Goal: Task Accomplishment & Management: Manage account settings

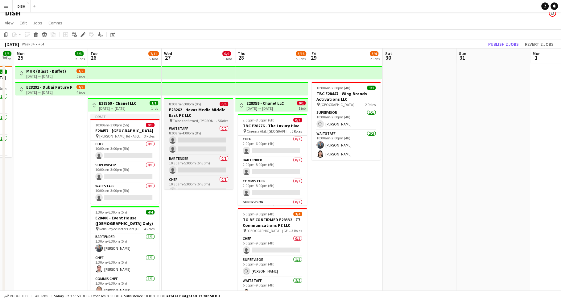
scroll to position [13, 0]
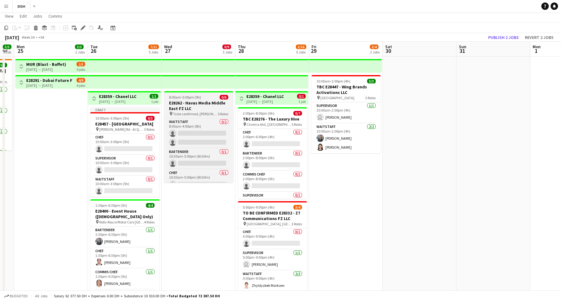
click at [191, 108] on h3 "E28262 - Havas Media Middle East FZ LLC" at bounding box center [198, 105] width 69 height 11
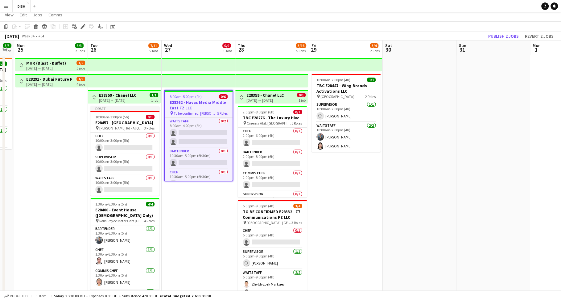
scroll to position [15, 0]
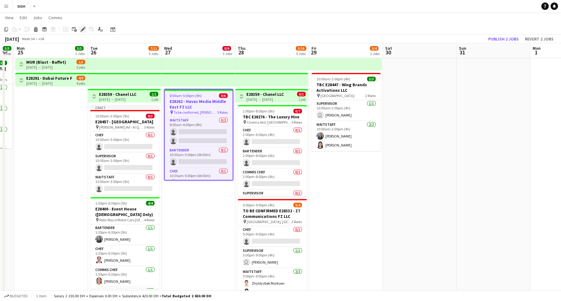
click at [83, 31] on icon "Edit" at bounding box center [83, 29] width 5 height 5
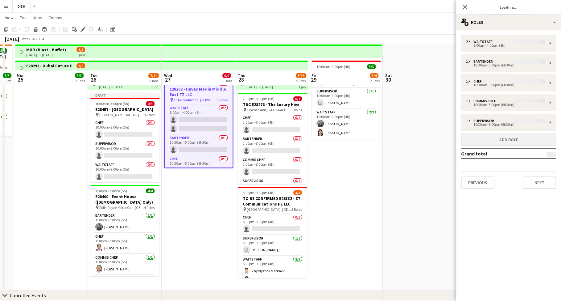
scroll to position [56, 0]
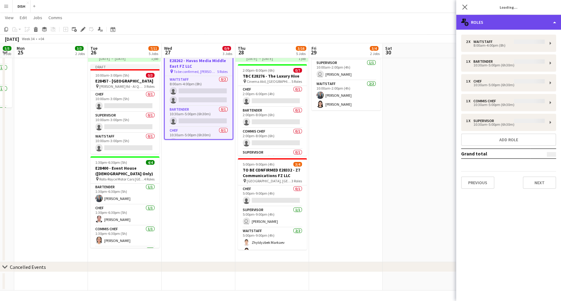
click at [503, 25] on div "multiple-users-add Roles" at bounding box center [509, 22] width 105 height 15
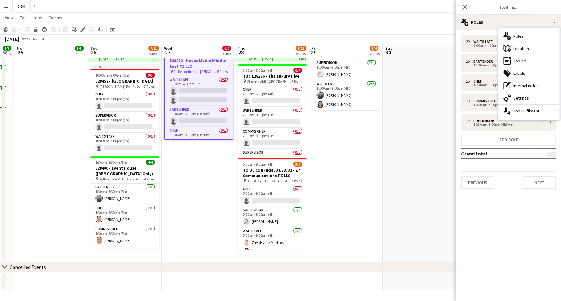
click at [523, 98] on div "cog-double-3 Settings" at bounding box center [529, 98] width 61 height 12
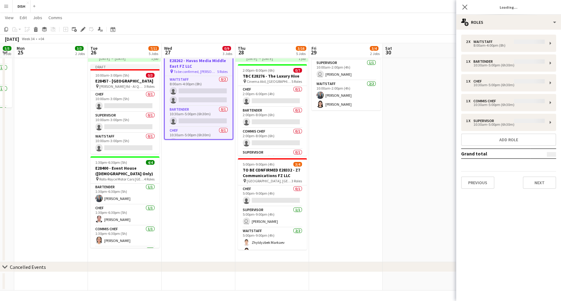
click at [352, 151] on app-date-cell "10:00am-2:00pm (4h) 3/3 TBC E28447 - Wing Brands Activations LLC pin Mall of th…" at bounding box center [346, 138] width 74 height 248
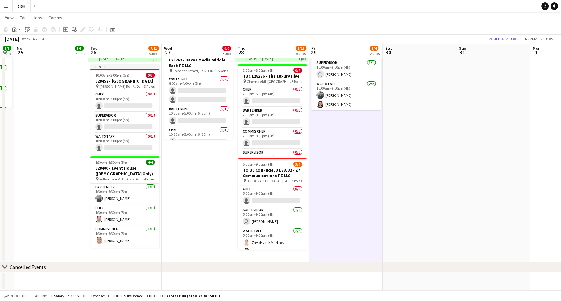
click at [203, 162] on app-date-cell "8:00am-5:00pm (9h) 0/6 E28262 - Havas Media Middle East FZ LLC pin To be confir…" at bounding box center [199, 138] width 74 height 248
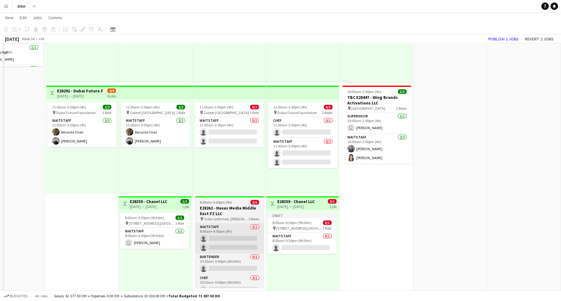
scroll to position [128, 0]
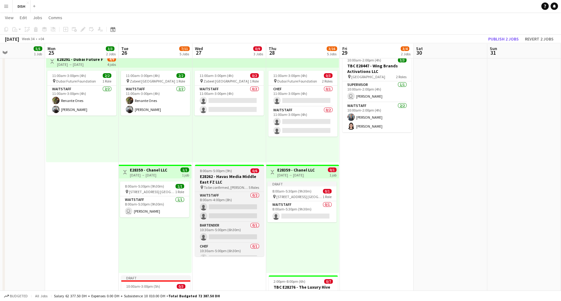
click at [227, 181] on h3 "E28262 - Havas Media Middle East FZ LLC" at bounding box center [229, 178] width 69 height 11
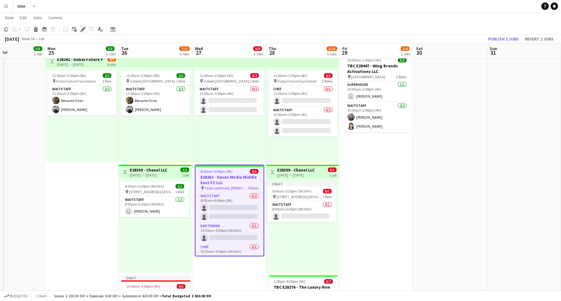
click at [82, 29] on icon at bounding box center [82, 29] width 3 height 3
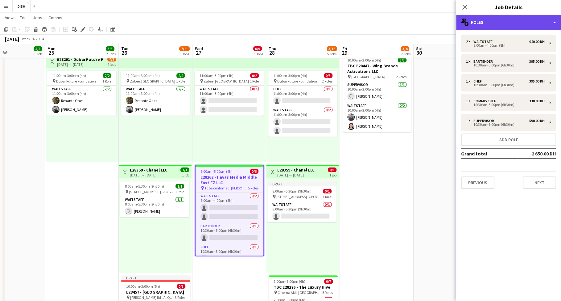
click at [480, 24] on div "multiple-users-add Roles" at bounding box center [509, 22] width 105 height 15
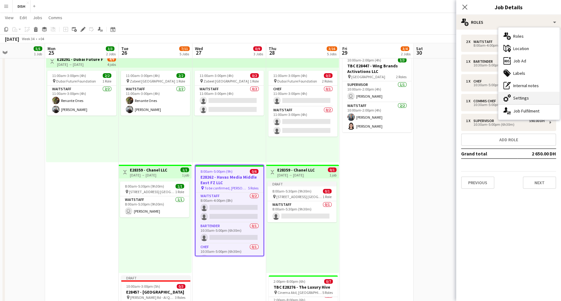
click at [520, 95] on div "cog-double-3 Settings" at bounding box center [529, 98] width 61 height 12
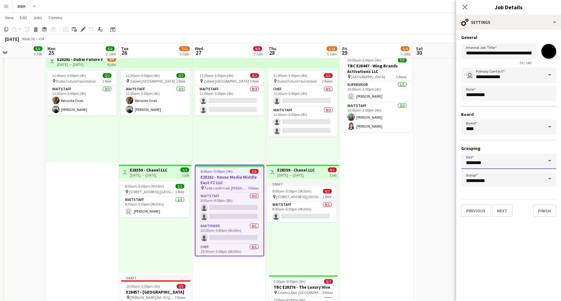
click at [516, 161] on input "********" at bounding box center [508, 160] width 95 height 15
click at [519, 158] on input "********" at bounding box center [508, 160] width 95 height 15
click at [520, 147] on h3 "Grouping" at bounding box center [508, 148] width 95 height 6
click at [515, 176] on input "**********" at bounding box center [508, 178] width 95 height 15
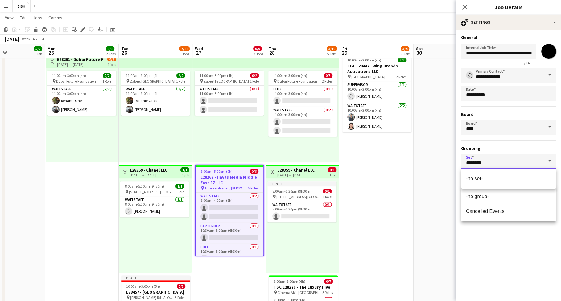
click at [514, 163] on input "********" at bounding box center [508, 160] width 95 height 15
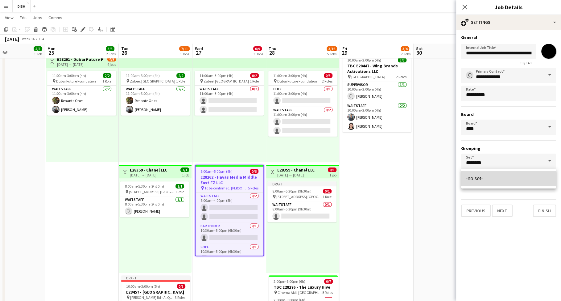
click at [513, 177] on span "-no set-" at bounding box center [508, 178] width 85 height 6
type input "********"
click at [514, 179] on input "**********" at bounding box center [508, 178] width 95 height 15
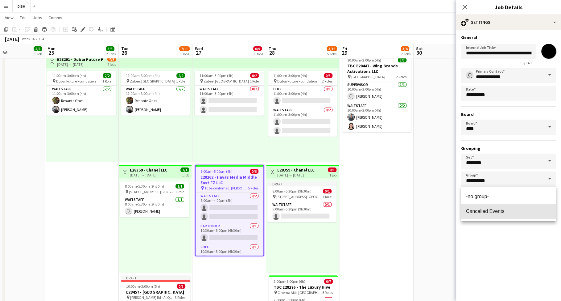
click at [511, 211] on span "Cancelled Events" at bounding box center [508, 211] width 85 height 6
type input "**********"
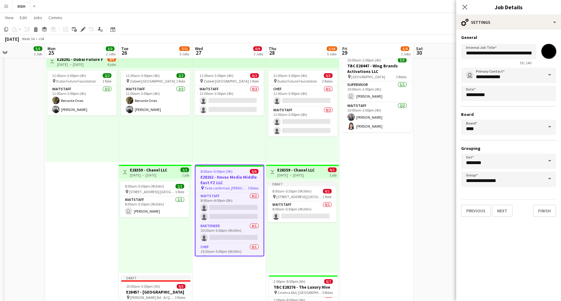
click at [551, 53] on input "*******" at bounding box center [549, 51] width 22 height 22
type input "*******"
click at [547, 207] on button "Finish" at bounding box center [544, 210] width 23 height 12
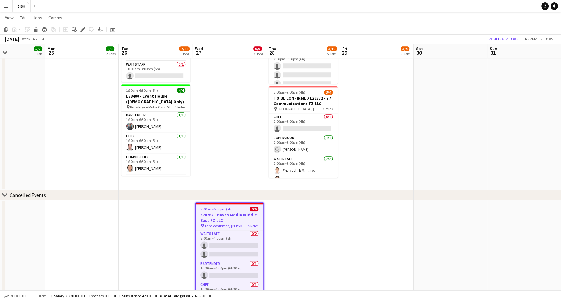
scroll to position [411, 0]
click at [4, 193] on icon "chevron-right" at bounding box center [4, 194] width 5 height 5
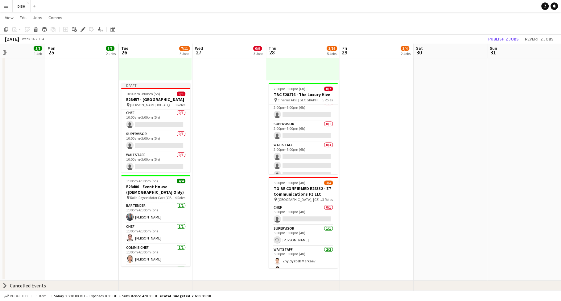
click at [5, 285] on icon at bounding box center [5, 285] width 2 height 5
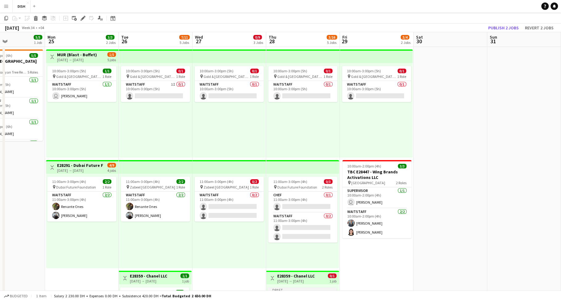
scroll to position [0, 0]
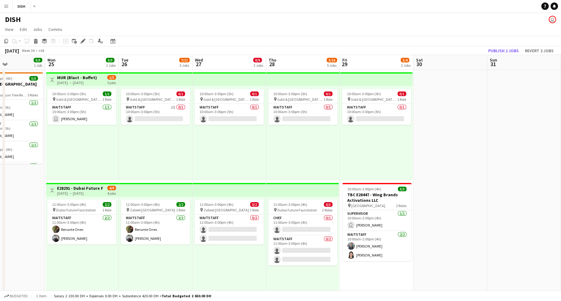
click at [53, 80] on app-icon "Toggle View" at bounding box center [52, 79] width 4 height 4
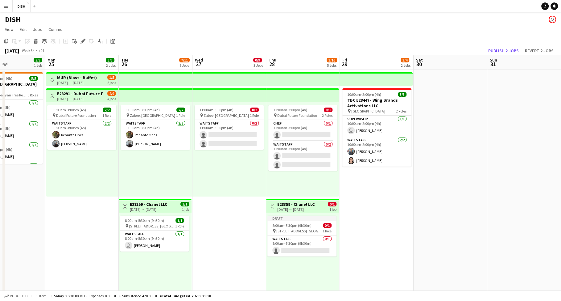
click at [51, 92] on button "Toggle View" at bounding box center [51, 95] width 7 height 7
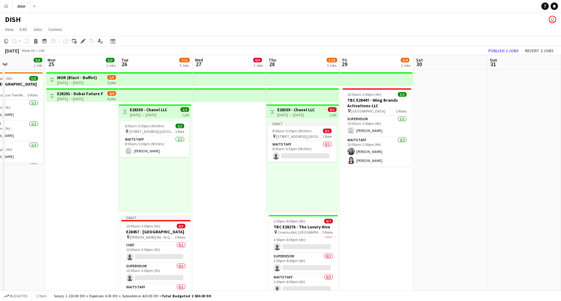
click at [123, 111] on app-icon "Toggle View" at bounding box center [125, 112] width 4 height 4
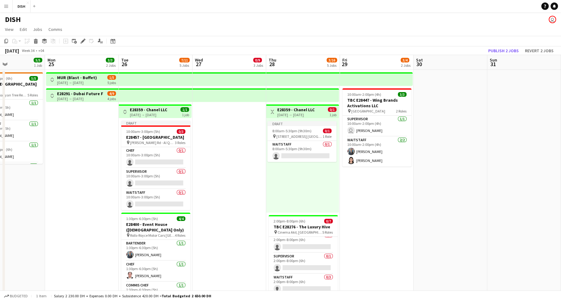
click at [271, 113] on app-icon "Toggle View" at bounding box center [272, 112] width 4 height 4
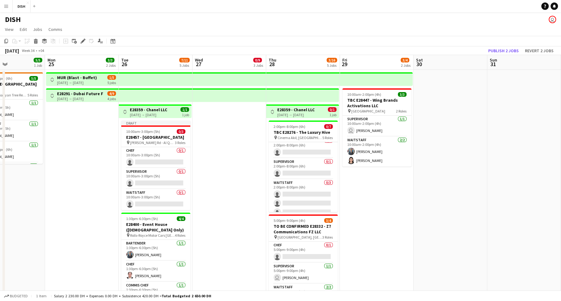
click at [239, 123] on app-date-cell at bounding box center [230, 289] width 74 height 438
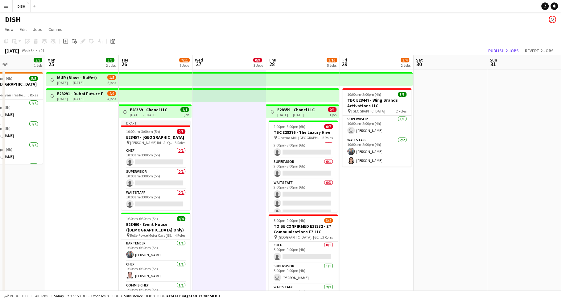
click at [222, 135] on app-date-cell at bounding box center [230, 289] width 74 height 438
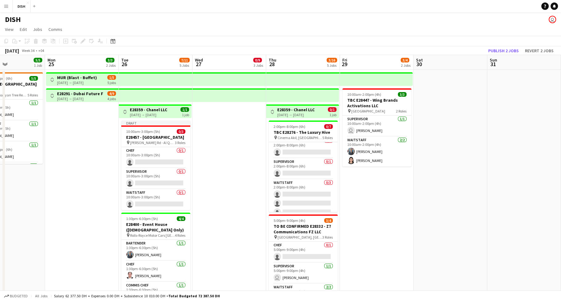
click at [219, 135] on app-date-cell at bounding box center [230, 289] width 74 height 438
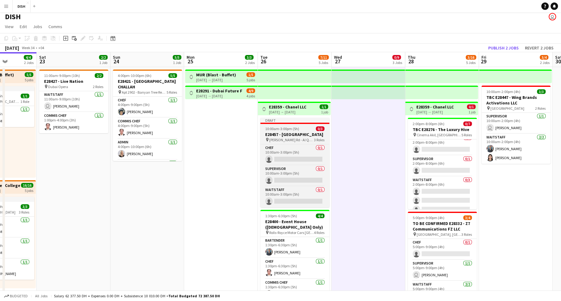
scroll to position [3, 0]
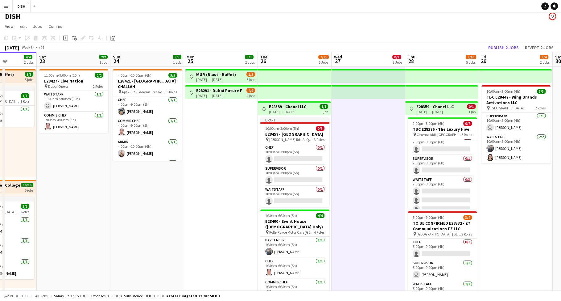
click at [264, 108] on app-icon "Toggle View" at bounding box center [264, 108] width 4 height 4
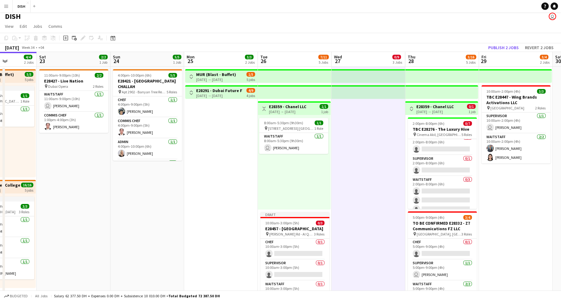
click at [264, 108] on app-icon "Toggle View" at bounding box center [264, 108] width 4 height 4
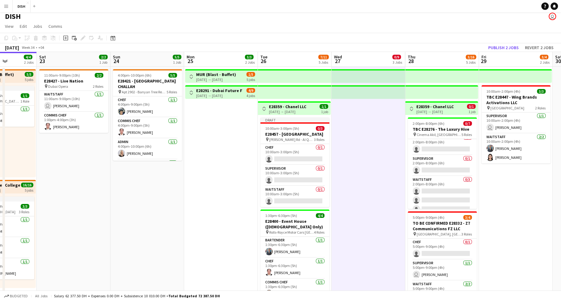
click at [191, 91] on app-icon "Toggle View" at bounding box center [191, 92] width 4 height 4
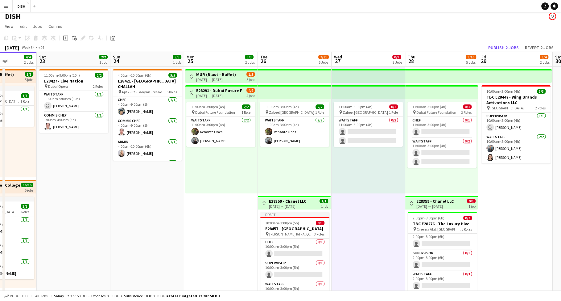
click at [191, 91] on app-icon "Toggle View" at bounding box center [191, 92] width 4 height 4
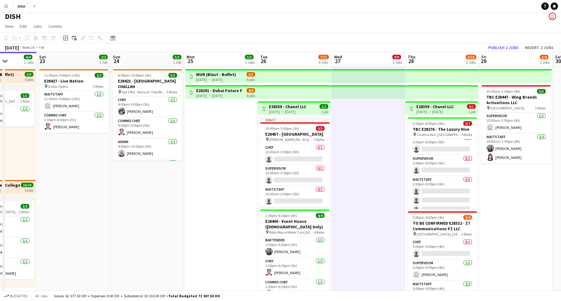
click at [190, 76] on app-icon "Toggle View" at bounding box center [191, 76] width 4 height 4
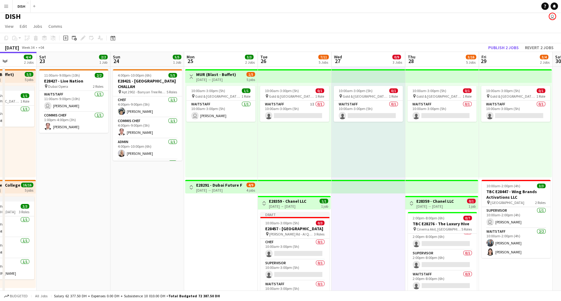
click at [190, 76] on app-icon "Toggle View" at bounding box center [191, 76] width 4 height 4
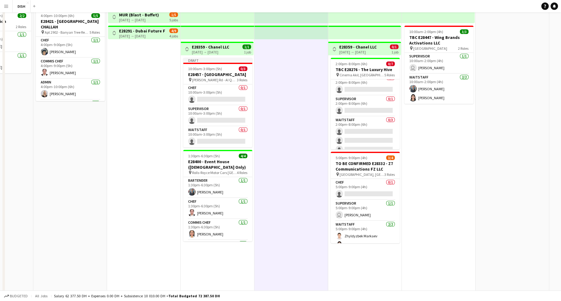
scroll to position [0, 0]
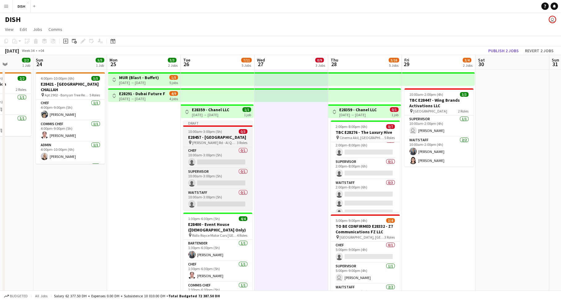
click at [212, 134] on h3 "E28457 - [GEOGRAPHIC_DATA]" at bounding box center [217, 137] width 69 height 6
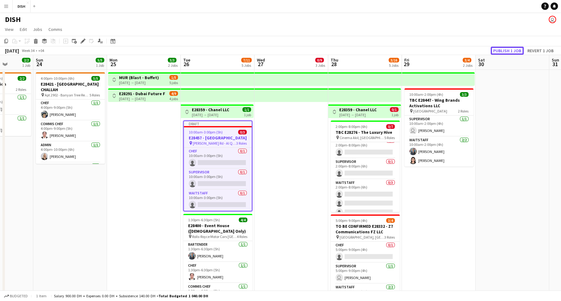
click at [502, 48] on button "Publish 1 job" at bounding box center [507, 51] width 33 height 8
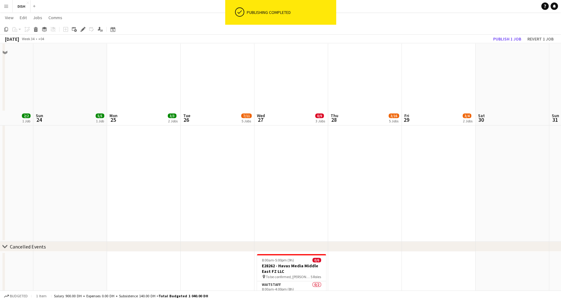
scroll to position [333, 0]
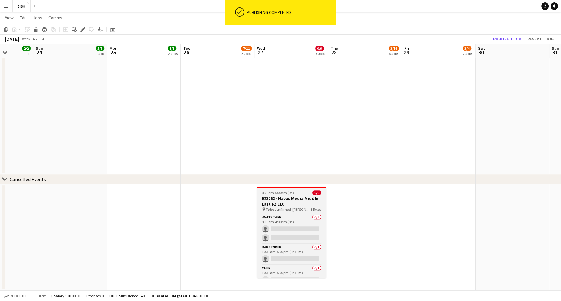
click at [309, 201] on h3 "E28262 - Havas Media Middle East FZ LLC" at bounding box center [291, 200] width 69 height 11
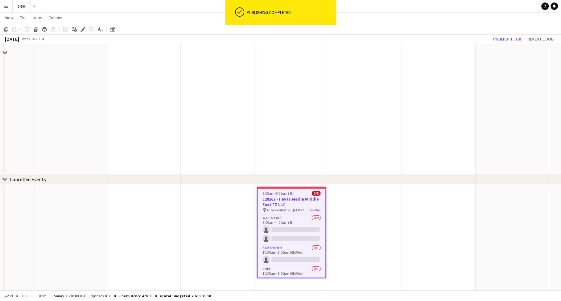
scroll to position [76, 0]
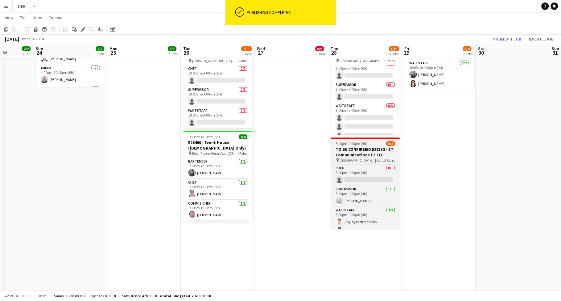
click at [377, 148] on h3 "TO BE CONFIRMED E28332 - Z7 Communications FZ LLC" at bounding box center [365, 151] width 69 height 11
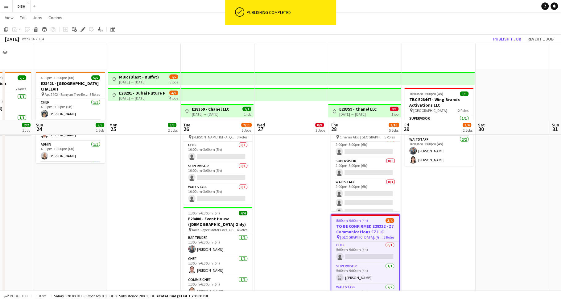
scroll to position [0, 0]
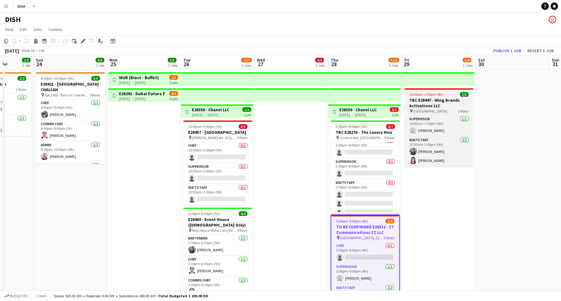
click at [419, 93] on span "10:00am-2:00pm (4h)" at bounding box center [427, 94] width 34 height 5
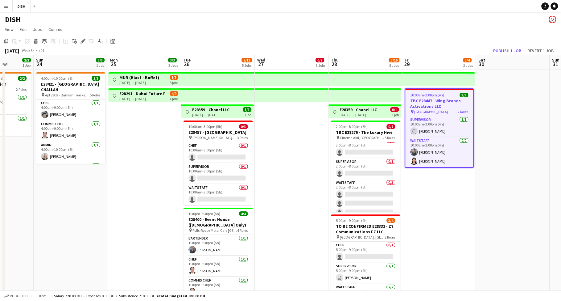
click at [290, 146] on app-date-cell at bounding box center [292, 289] width 74 height 438
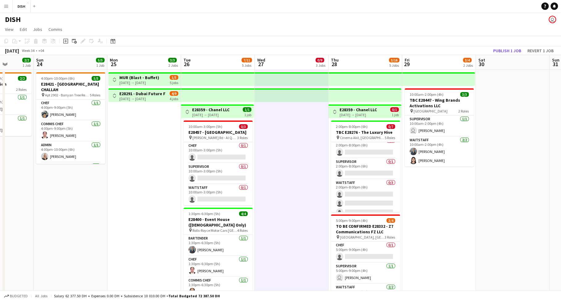
click at [334, 113] on app-icon "Toggle View" at bounding box center [335, 112] width 4 height 4
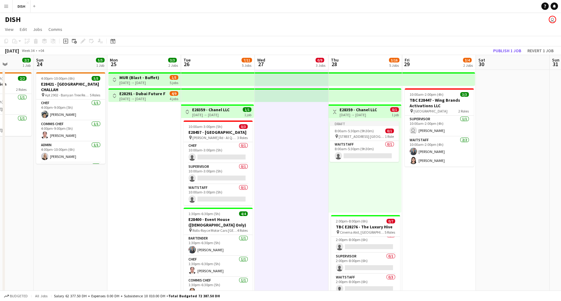
click at [343, 108] on h3 "E28359 - Chanel LLC" at bounding box center [358, 110] width 37 height 6
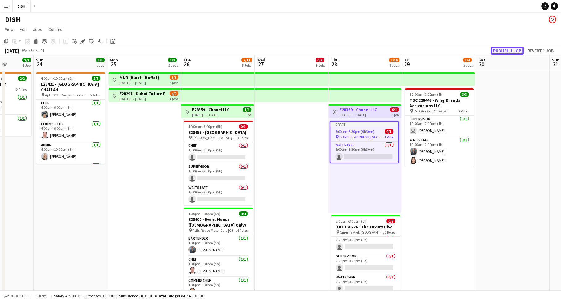
click at [510, 50] on button "Publish 1 job" at bounding box center [507, 51] width 33 height 8
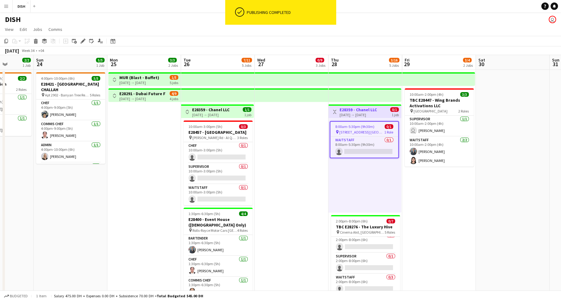
click at [313, 128] on app-date-cell at bounding box center [292, 289] width 74 height 438
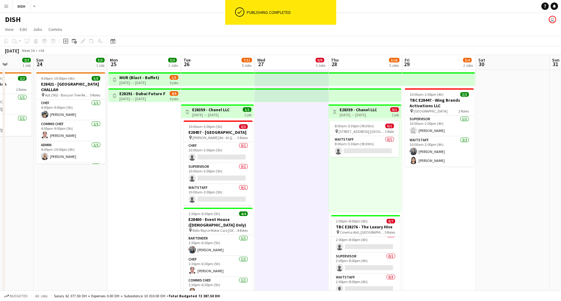
click at [334, 110] on app-icon "Toggle View" at bounding box center [335, 112] width 4 height 4
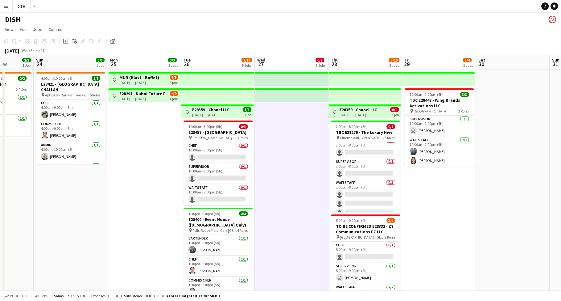
click at [114, 95] on app-icon "Toggle View" at bounding box center [114, 96] width 4 height 4
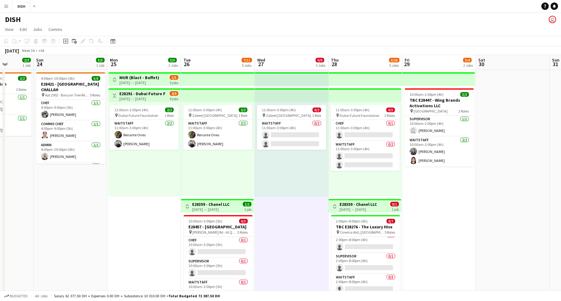
click at [115, 94] on app-icon "Toggle View" at bounding box center [114, 96] width 4 height 4
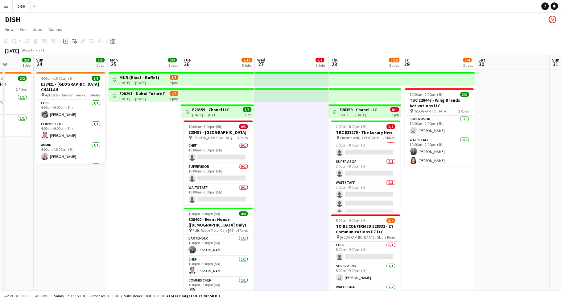
click at [113, 79] on app-icon "Toggle View" at bounding box center [114, 79] width 4 height 4
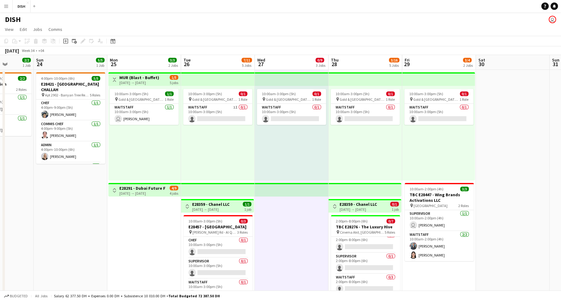
click at [113, 79] on app-icon "Toggle View" at bounding box center [114, 79] width 4 height 4
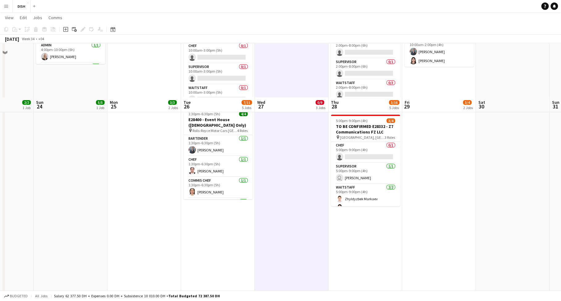
scroll to position [21, 0]
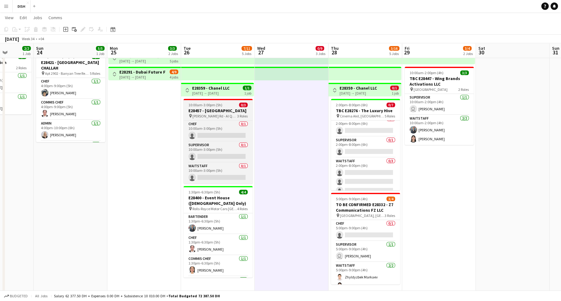
click at [225, 110] on h3 "E28457 - [GEOGRAPHIC_DATA]" at bounding box center [218, 111] width 69 height 6
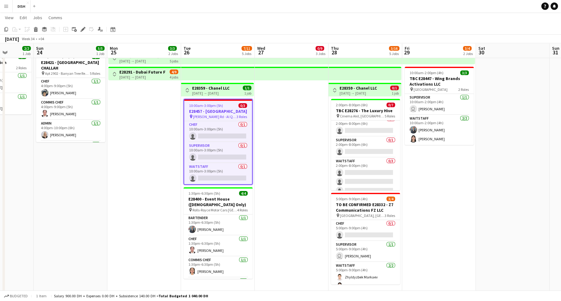
click at [186, 88] on app-icon "Toggle View" at bounding box center [187, 90] width 4 height 4
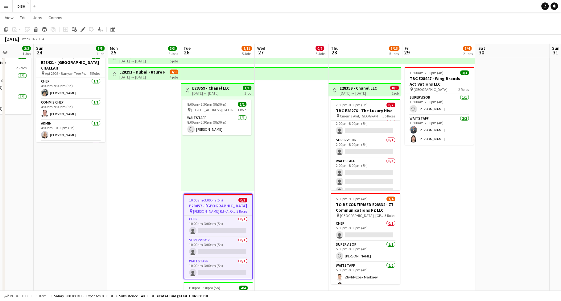
click at [186, 88] on app-icon "Toggle View" at bounding box center [187, 90] width 4 height 4
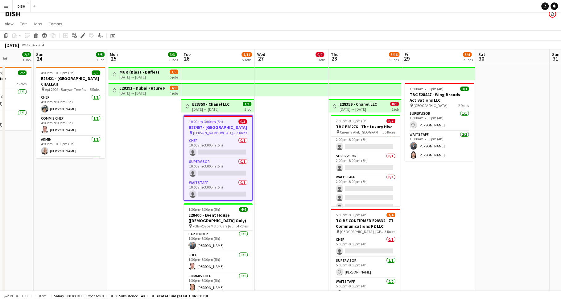
scroll to position [14, 0]
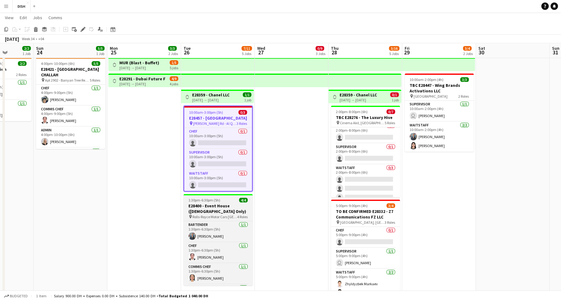
click at [215, 202] on span "1:30pm-6:30pm (5h)" at bounding box center [205, 200] width 32 height 5
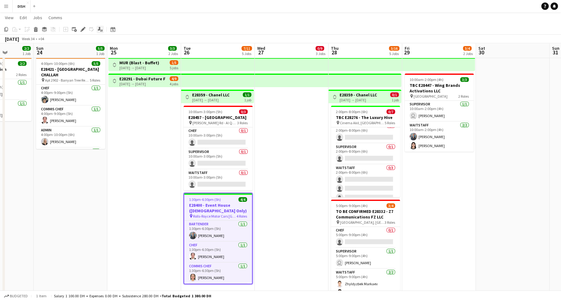
click at [101, 27] on icon "Applicants" at bounding box center [100, 29] width 5 height 5
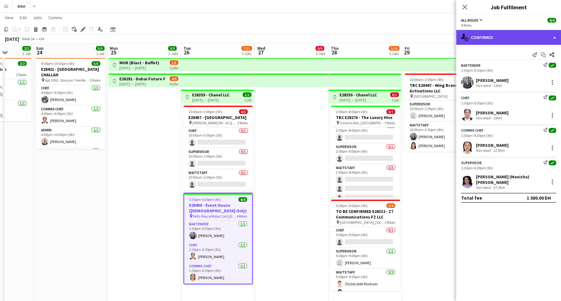
click at [523, 35] on div "single-neutral-actions-check-2 Confirmed" at bounding box center [509, 37] width 105 height 15
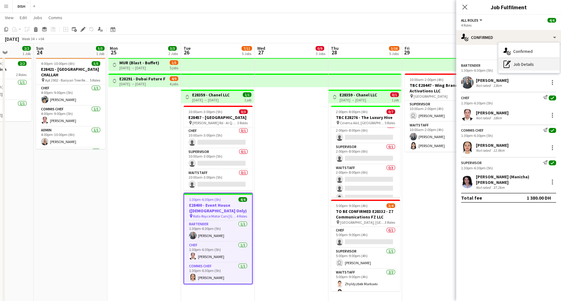
click at [524, 61] on div "pen-write Job Details" at bounding box center [529, 64] width 61 height 12
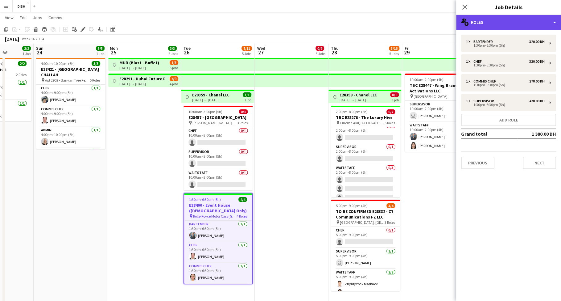
click at [505, 19] on div "multiple-users-add Roles" at bounding box center [509, 22] width 105 height 15
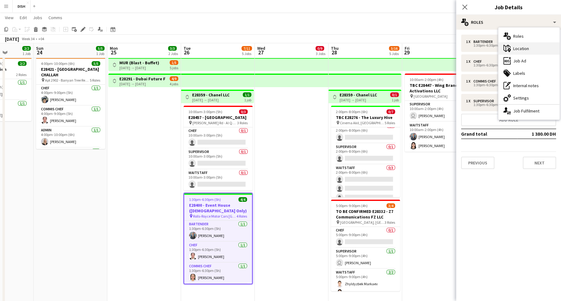
click at [514, 47] on div "maps-pin-1 Location" at bounding box center [529, 48] width 61 height 12
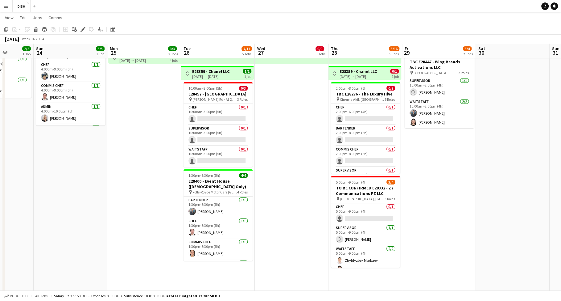
scroll to position [38, 0]
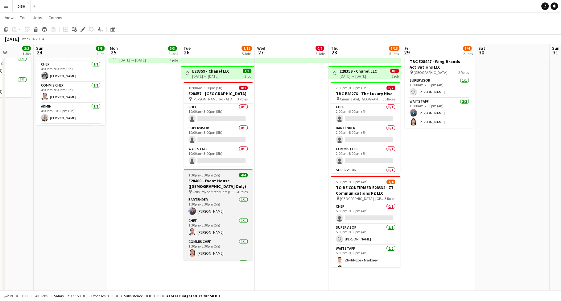
click at [229, 185] on h3 "E28400 - Event House ([DEMOGRAPHIC_DATA] Only)" at bounding box center [218, 183] width 69 height 11
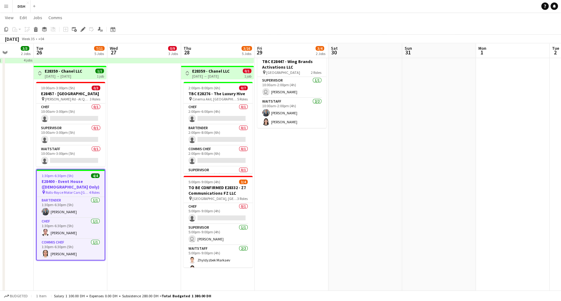
scroll to position [0, 262]
click at [100, 29] on icon "Applicants" at bounding box center [100, 29] width 5 height 5
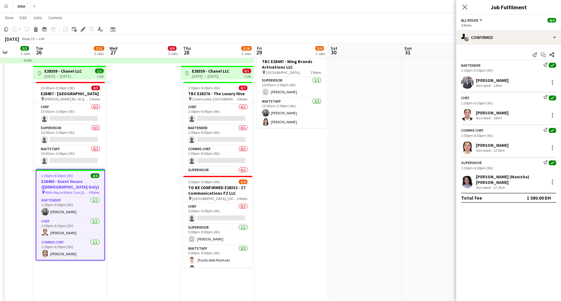
click at [477, 7] on h3 "Job Fulfilment" at bounding box center [509, 7] width 105 height 8
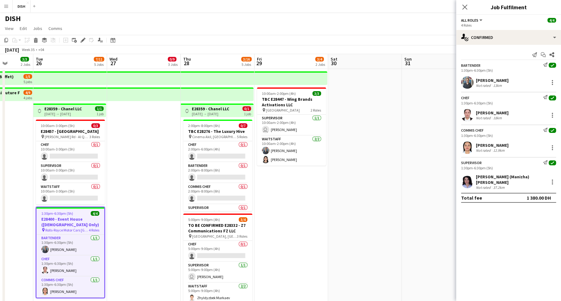
scroll to position [0, 0]
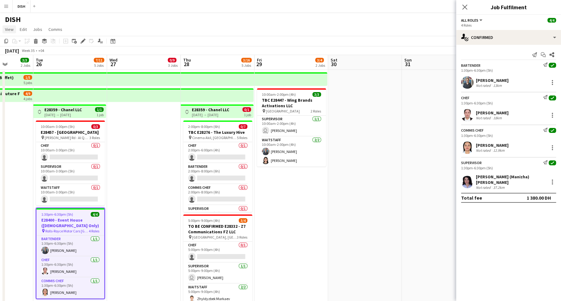
click at [9, 28] on span "View" at bounding box center [9, 30] width 9 height 6
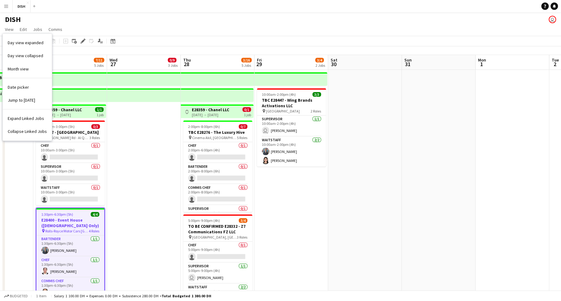
click at [78, 18] on div "DISH user" at bounding box center [280, 18] width 561 height 12
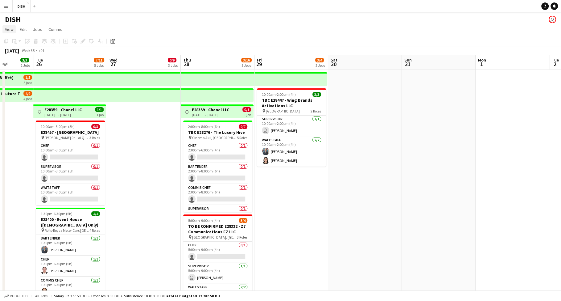
click at [11, 31] on span "View" at bounding box center [9, 30] width 9 height 6
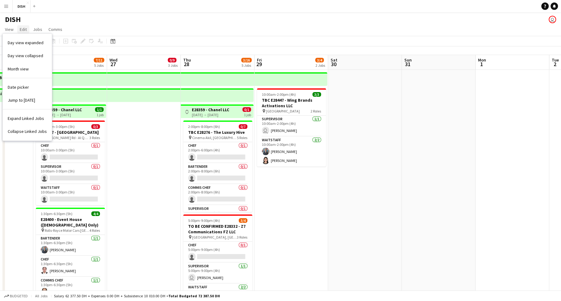
click at [24, 31] on span "Edit" at bounding box center [23, 30] width 7 height 6
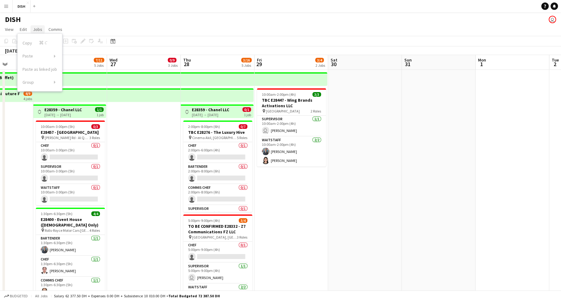
click at [32, 31] on link "Jobs" at bounding box center [38, 29] width 14 height 8
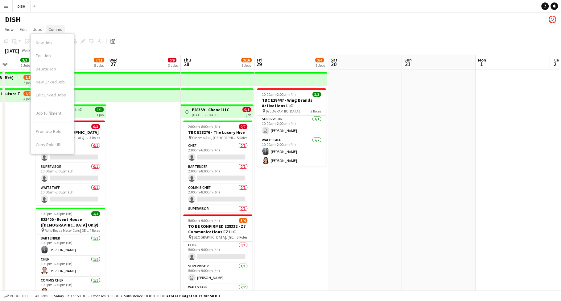
click at [51, 29] on span "Comms" at bounding box center [55, 30] width 14 height 6
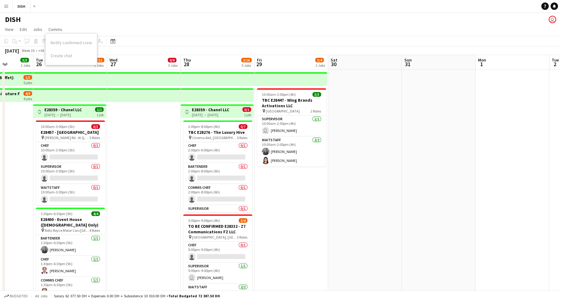
click at [123, 24] on app-page-menu "View Day view expanded Day view collapsed Month view Date picker Jump to today …" at bounding box center [280, 30] width 561 height 12
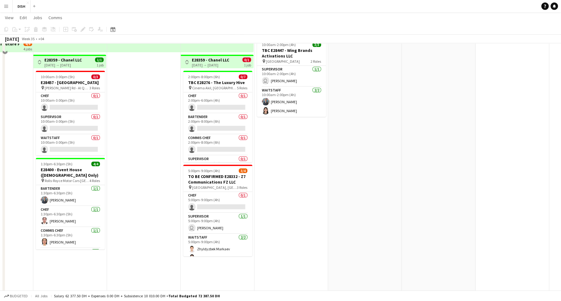
scroll to position [56, 0]
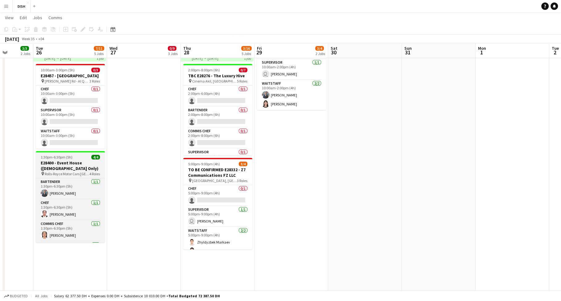
click at [82, 170] on h3 "E28400 - Event House ([DEMOGRAPHIC_DATA] Only)" at bounding box center [70, 165] width 69 height 11
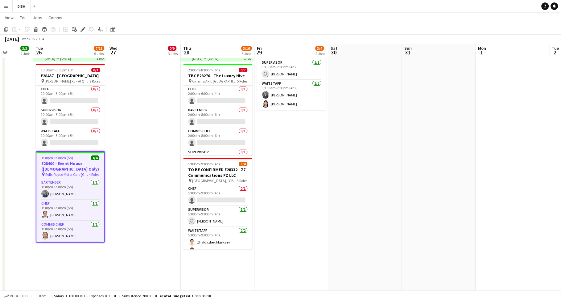
scroll to position [0, 262]
click at [362, 189] on app-date-cell at bounding box center [365, 232] width 74 height 438
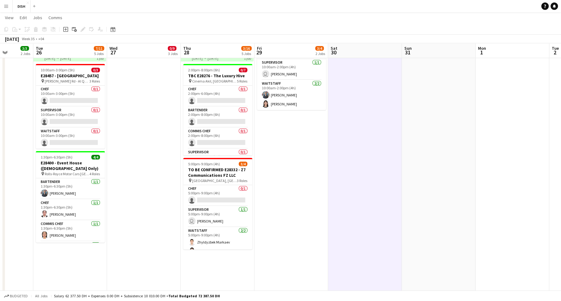
drag, startPoint x: 321, startPoint y: 171, endPoint x: 318, endPoint y: 155, distance: 15.6
click at [320, 170] on app-date-cell "10:00am-2:00pm (4h) 3/3 TBC E28447 - Wing Brands Activations LLC pin Mall of th…" at bounding box center [292, 232] width 74 height 438
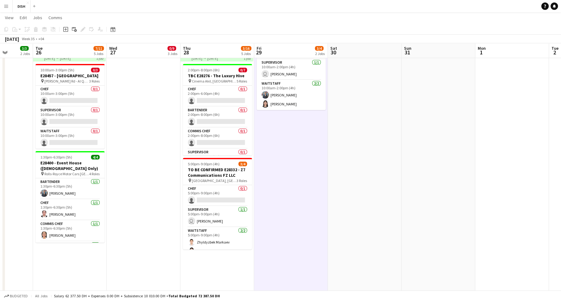
click at [284, 20] on app-page-menu "View Day view expanded Day view collapsed Month view Date picker Jump to today …" at bounding box center [280, 18] width 561 height 12
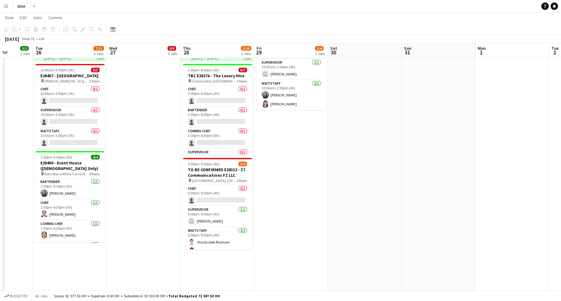
scroll to position [0, 262]
click at [348, 138] on app-date-cell at bounding box center [365, 232] width 74 height 438
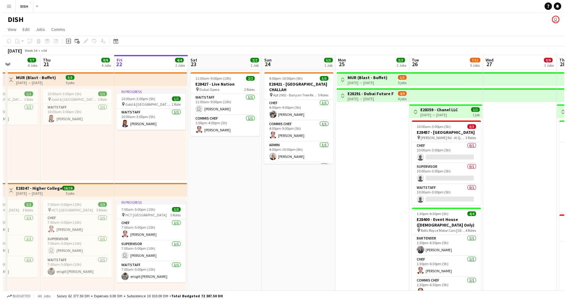
scroll to position [0, 184]
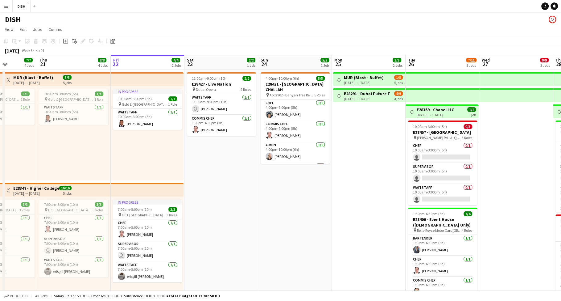
click at [7, 10] on button "Menu" at bounding box center [6, 6] width 12 height 12
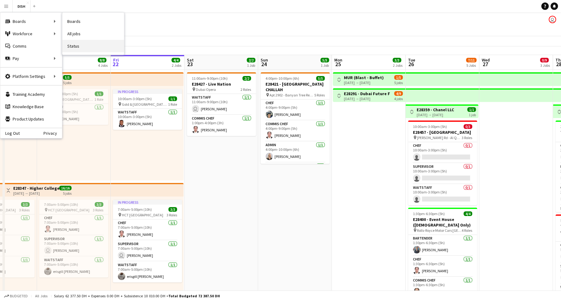
click at [78, 45] on link "Status" at bounding box center [93, 46] width 62 height 12
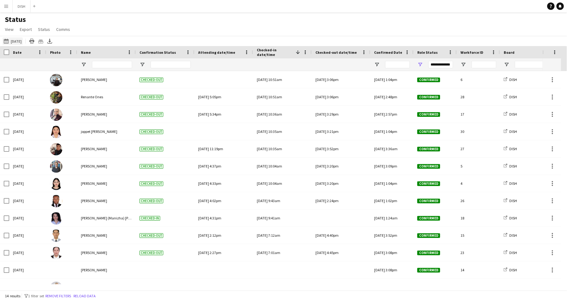
click at [19, 42] on button "22-08-2025 to 28-08-2025 19-08-2025" at bounding box center [12, 40] width 20 height 7
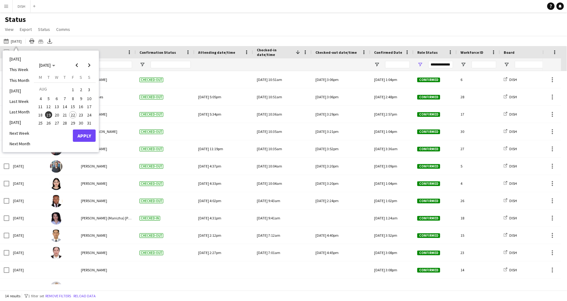
click at [71, 115] on span "22" at bounding box center [72, 114] width 7 height 7
click at [86, 132] on button "Apply" at bounding box center [84, 135] width 23 height 12
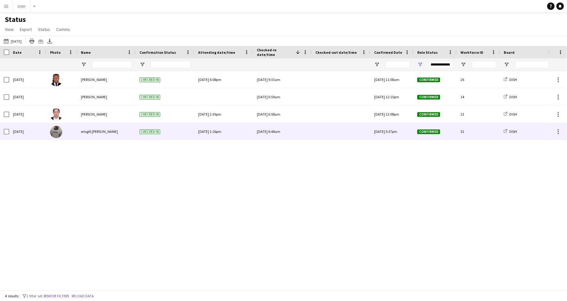
click at [179, 133] on div "Checked-in" at bounding box center [165, 131] width 59 height 17
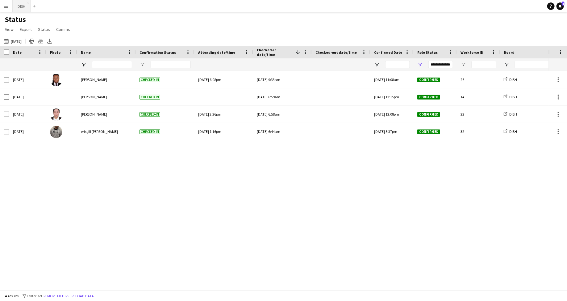
click at [22, 6] on button "DISH Close" at bounding box center [22, 6] width 18 height 12
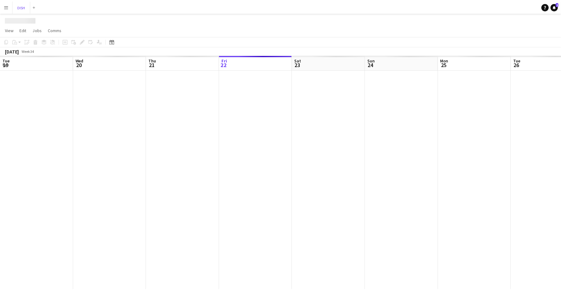
scroll to position [0, 148]
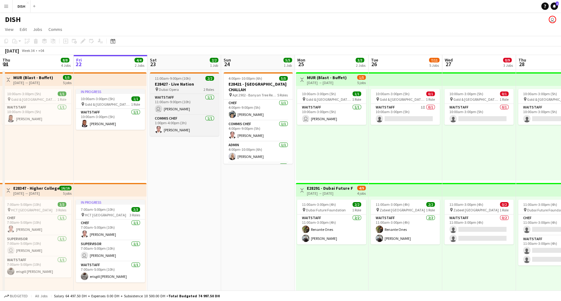
click at [169, 86] on h3 "E28427 - Live Nation" at bounding box center [184, 84] width 69 height 6
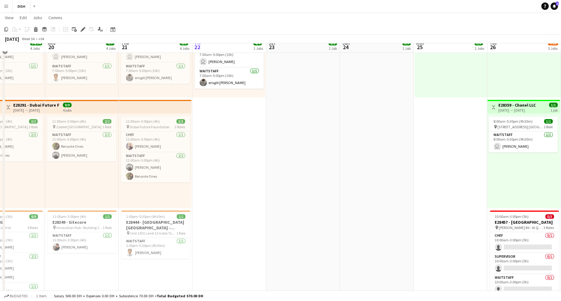
scroll to position [0, 0]
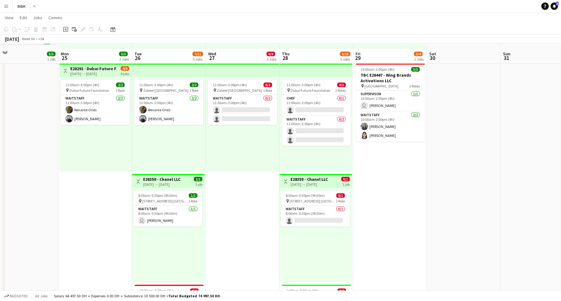
scroll to position [124, 0]
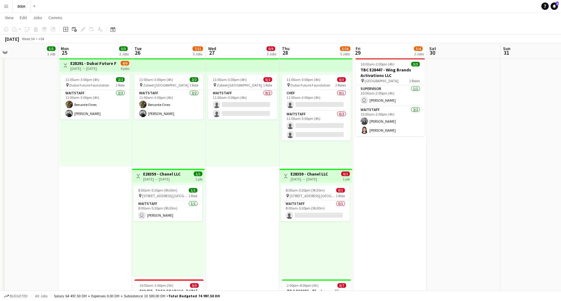
click at [386, 195] on app-date-cell "10:00am-3:00pm (5h) 0/1 pin Gold & Diamond Park, Sheikh Zayed Rd - Al Quoz - Al…" at bounding box center [390, 211] width 74 height 532
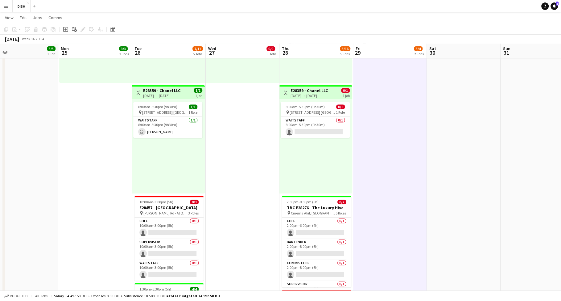
scroll to position [279, 0]
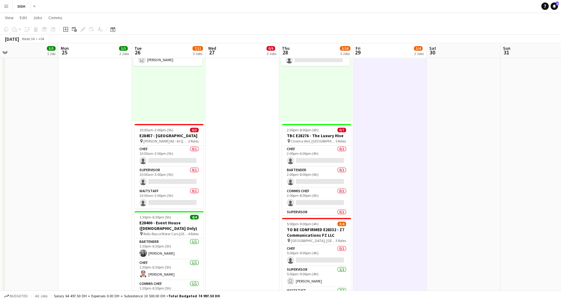
click at [265, 147] on app-date-cell "10:00am-3:00pm (5h) 0/1 pin Gold & Diamond Park, Sheikh Zayed Rd - Al Quoz - Al…" at bounding box center [243, 56] width 74 height 532
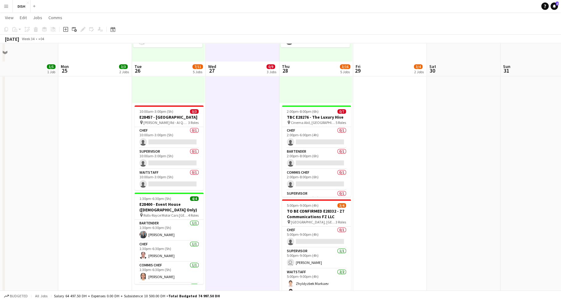
scroll to position [336, 0]
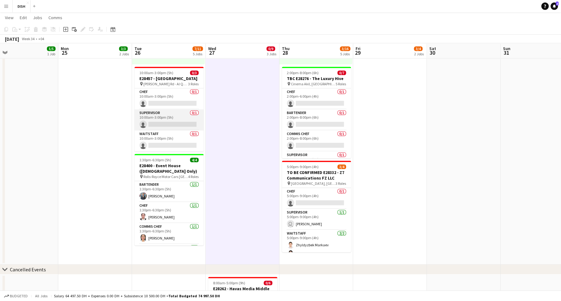
click at [168, 123] on app-card-role "Supervisor 0/1 10:00am-3:00pm (5h) single-neutral-actions" at bounding box center [169, 119] width 69 height 21
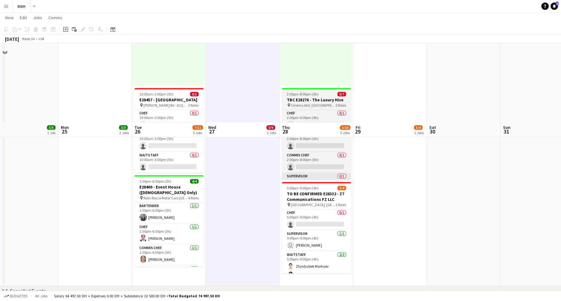
scroll to position [19, 0]
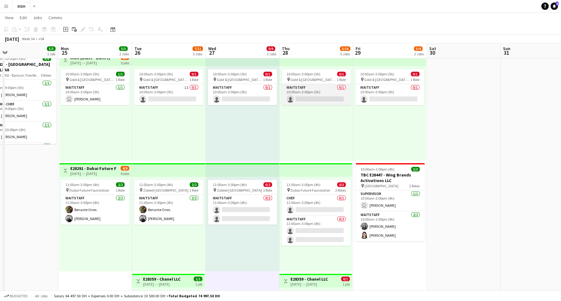
click at [303, 89] on app-card-role "Waitstaff 0/1 10:00am-3:00pm (5h) single-neutral-actions" at bounding box center [316, 94] width 69 height 21
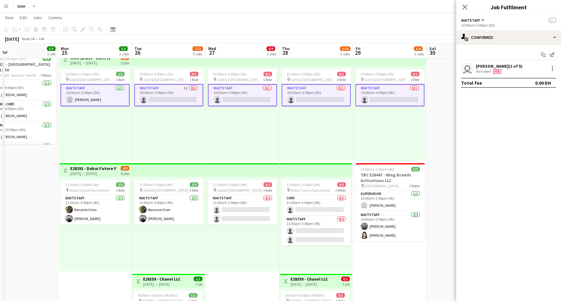
click at [301, 92] on app-card-role "Waitstaff 0/1 10:00am-3:00pm (5h) single-neutral-actions" at bounding box center [316, 95] width 69 height 22
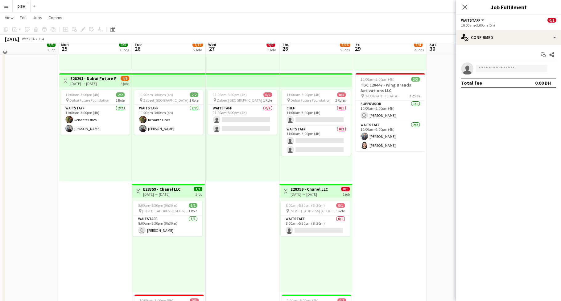
scroll to position [110, 0]
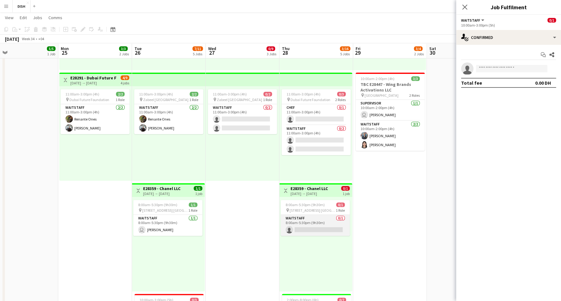
click at [320, 219] on app-card-role "Waitstaff 0/1 8:00am-5:30pm (9h30m) single-neutral-actions" at bounding box center [315, 225] width 69 height 21
click at [487, 69] on input at bounding box center [512, 68] width 72 height 7
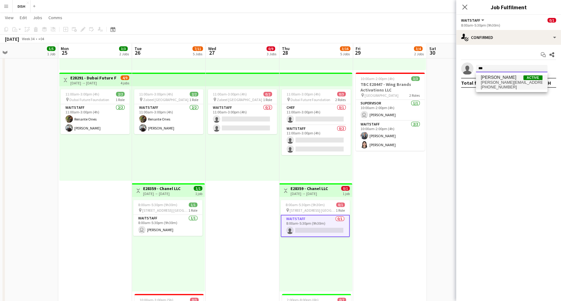
type input "***"
click at [492, 83] on span "bernie.morillo@yahoo.com" at bounding box center [512, 82] width 62 height 5
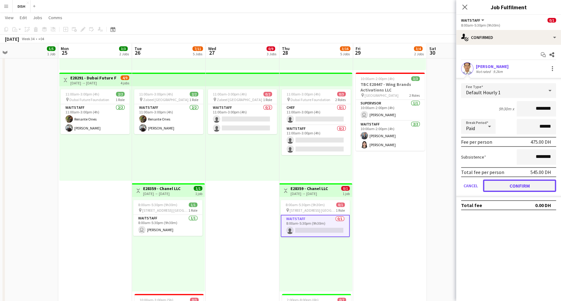
click at [519, 183] on button "Confirm" at bounding box center [519, 185] width 73 height 12
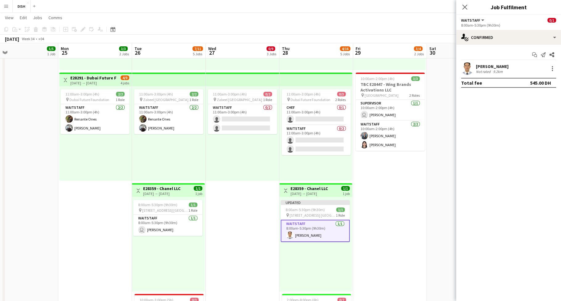
click at [402, 183] on app-date-cell "10:00am-3:00pm (5h) 0/1 pin Gold & Diamond Park, Sheikh Zayed Rd - Al Quoz - Al…" at bounding box center [390, 226] width 74 height 532
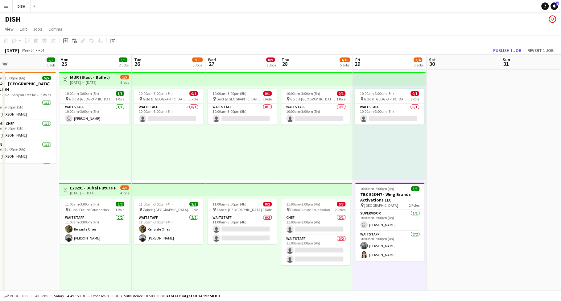
scroll to position [0, 0]
click at [314, 114] on app-card-role "Waitstaff 0/1 10:00am-3:00pm (5h) single-neutral-actions" at bounding box center [316, 114] width 69 height 21
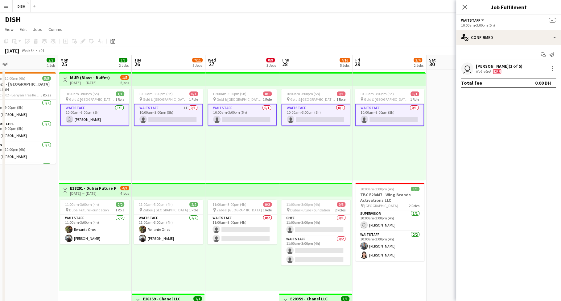
click at [309, 116] on app-card-role "Waitstaff 0/1 10:00am-3:00pm (5h) single-neutral-actions" at bounding box center [316, 115] width 69 height 22
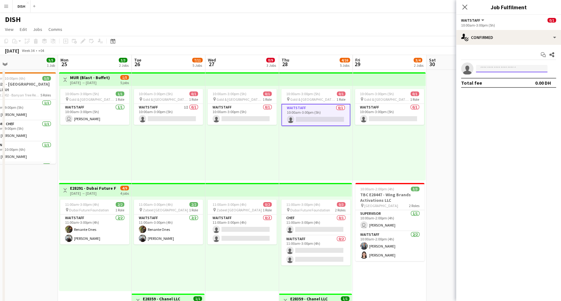
click at [503, 69] on input at bounding box center [512, 68] width 72 height 7
type input "****"
click at [498, 74] on div "Javlonmirza Ibrokhimov Approved javlon_ibrohimov@mail.ru +971547378036" at bounding box center [512, 82] width 72 height 20
click at [497, 79] on span "[PERSON_NAME]" at bounding box center [498, 77] width 35 height 5
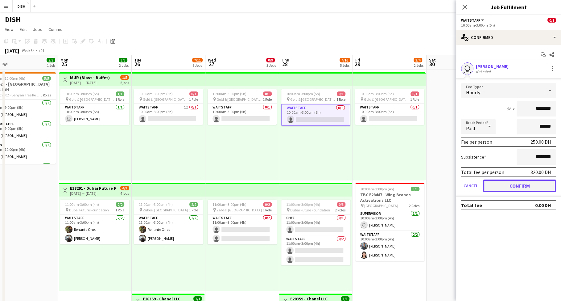
click at [517, 185] on button "Confirm" at bounding box center [519, 185] width 73 height 12
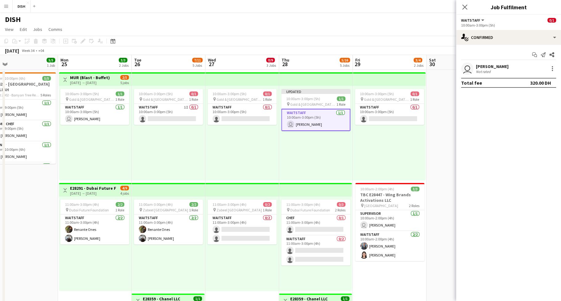
click at [263, 143] on div "10:00am-3:00pm (5h) 0/1 pin Gold & Diamond Park, Sheikh Zayed Rd - Al Quoz - Al…" at bounding box center [243, 133] width 74 height 94
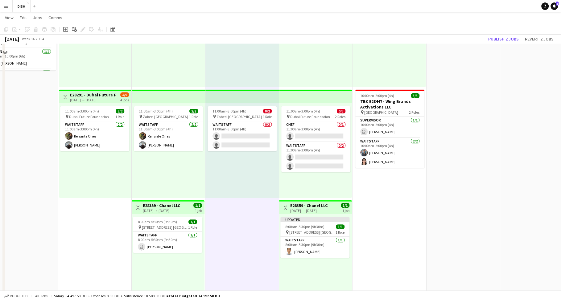
scroll to position [124, 0]
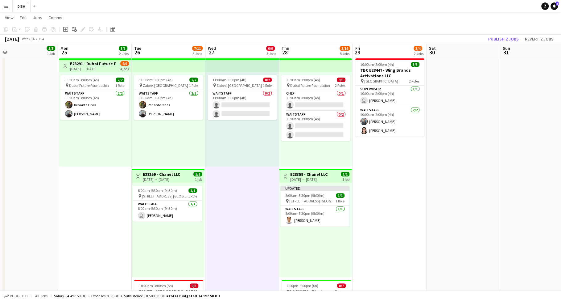
click at [247, 211] on app-date-cell "10:00am-3:00pm (5h) 0/1 pin Gold & Diamond Park, Sheikh Zayed Rd - Al Quoz - Al…" at bounding box center [243, 211] width 74 height 532
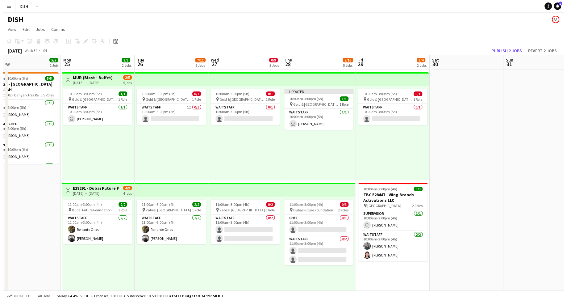
scroll to position [0, 237]
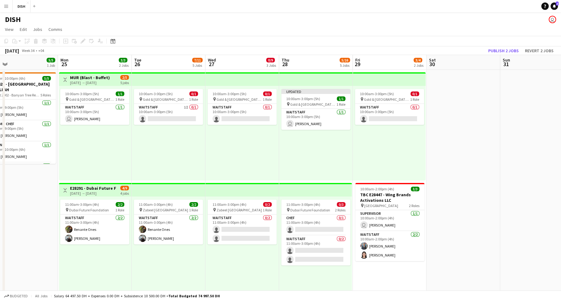
click at [4, 8] on app-icon "Menu" at bounding box center [6, 6] width 5 height 5
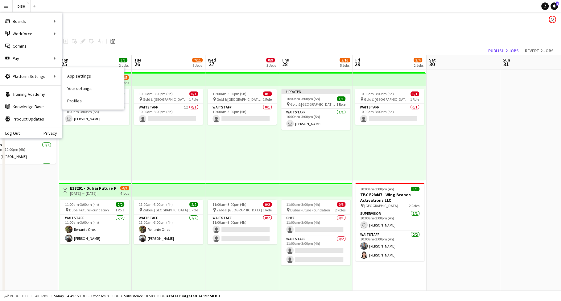
click at [84, 101] on link "Profiles" at bounding box center [93, 100] width 62 height 12
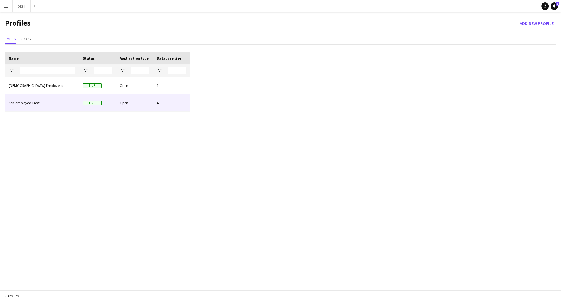
click at [59, 97] on div "Self-employed Crew" at bounding box center [42, 102] width 74 height 17
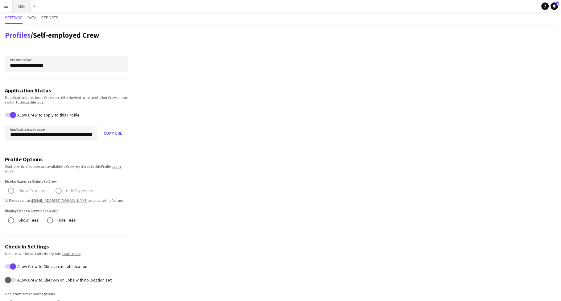
click at [19, 8] on button "DISH Close" at bounding box center [22, 6] width 18 height 12
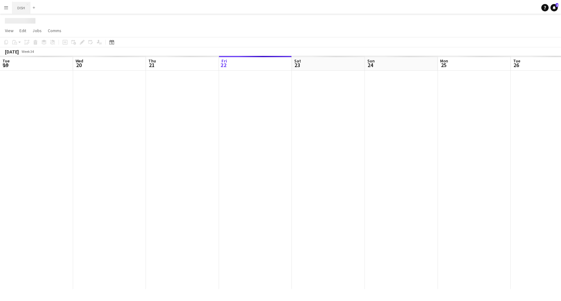
scroll to position [0, 148]
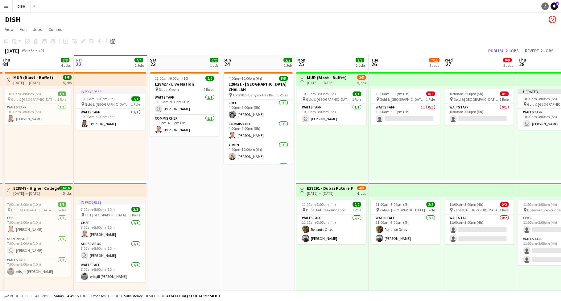
click at [545, 4] on icon "Help" at bounding box center [546, 6] width 4 height 4
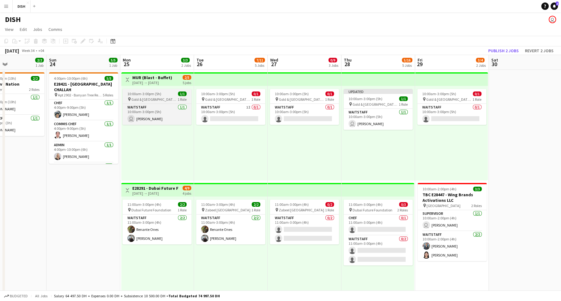
scroll to position [0, 166]
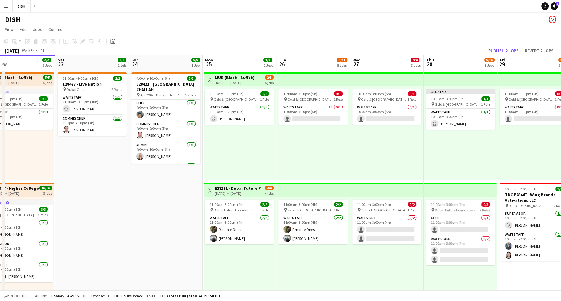
click at [236, 75] on h3 "MUR (Blast - Buffet)" at bounding box center [235, 78] width 40 height 6
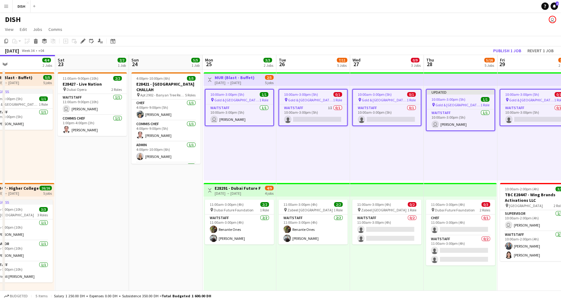
click at [231, 191] on div "[DATE] → [DATE]" at bounding box center [238, 193] width 46 height 5
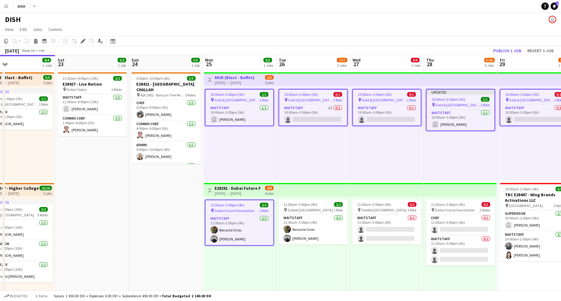
click at [232, 187] on h3 "E28291 - Dubai Future Foundation" at bounding box center [238, 188] width 46 height 6
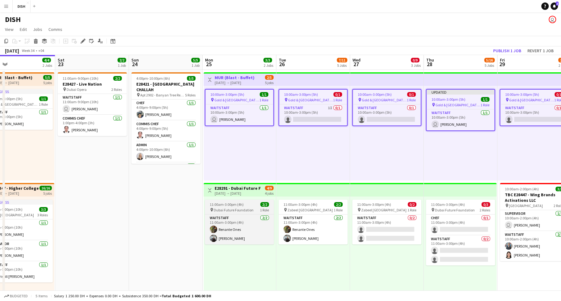
click at [231, 204] on span "11:00am-3:00pm (4h)" at bounding box center [227, 204] width 34 height 5
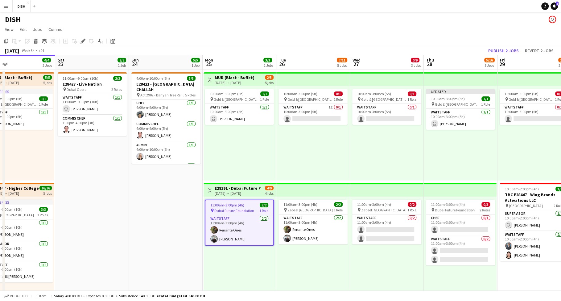
click at [234, 189] on h3 "E28291 - Dubai Future Foundation" at bounding box center [238, 188] width 46 height 6
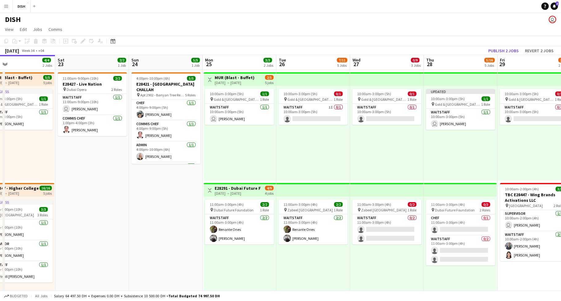
click at [230, 81] on div "[DATE] → [DATE]" at bounding box center [235, 82] width 40 height 5
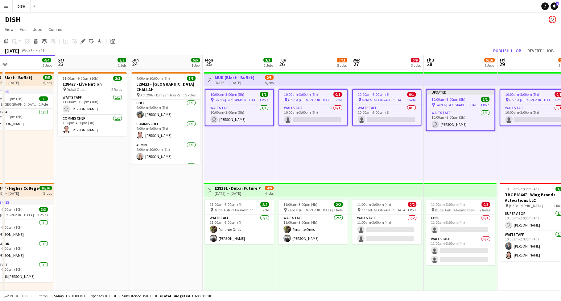
click at [241, 191] on div "[DATE] → [DATE]" at bounding box center [238, 193] width 46 height 5
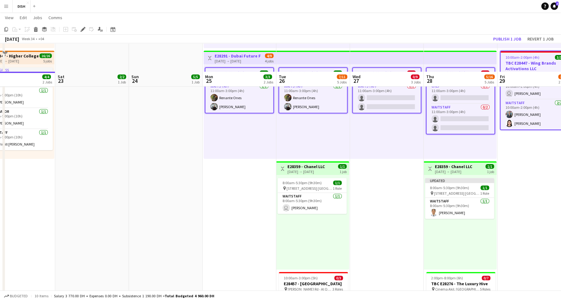
scroll to position [160, 0]
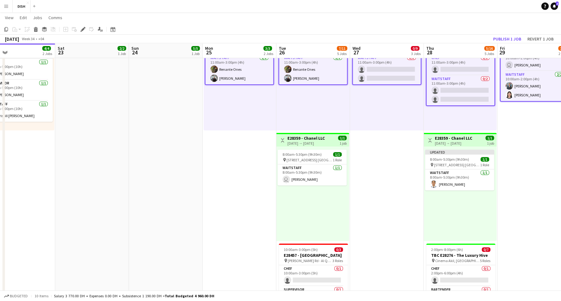
click at [301, 136] on h3 "E28359 - Chanel LLC" at bounding box center [306, 138] width 37 height 6
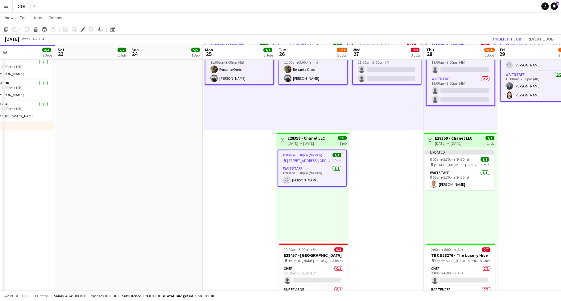
scroll to position [320, 0]
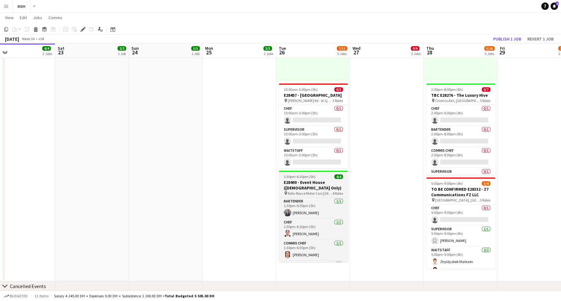
click at [299, 179] on span "1:30pm-6:30pm (5h)" at bounding box center [300, 176] width 32 height 5
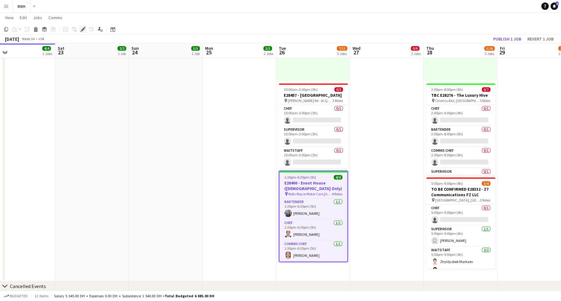
click at [81, 29] on icon "Edit" at bounding box center [83, 29] width 5 height 5
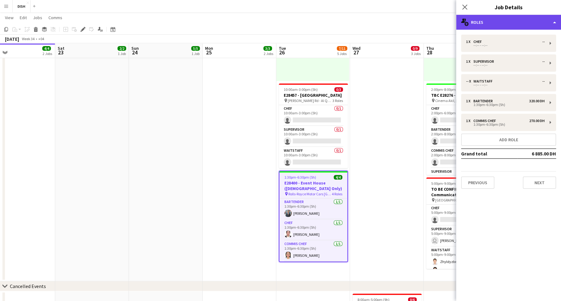
click at [493, 25] on div "multiple-users-add Roles" at bounding box center [509, 22] width 105 height 15
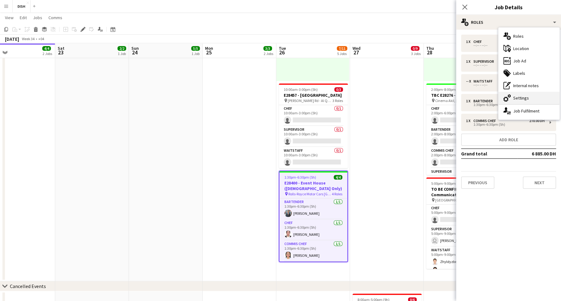
click at [525, 96] on div "cog-double-3 Settings" at bounding box center [529, 98] width 61 height 12
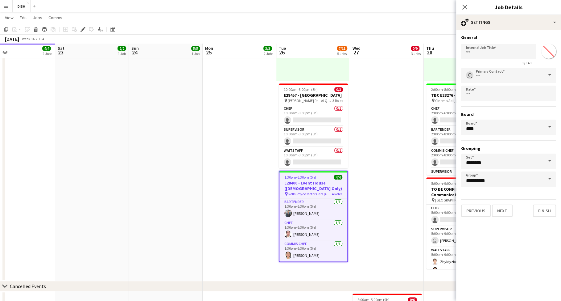
click at [553, 50] on input "*******" at bounding box center [549, 51] width 22 height 22
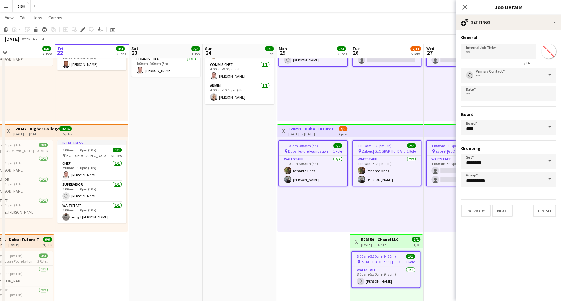
scroll to position [0, 159]
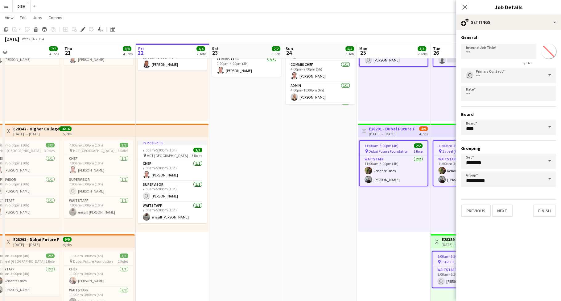
drag, startPoint x: 551, startPoint y: 51, endPoint x: 546, endPoint y: 55, distance: 6.1
click at [551, 51] on input "*******" at bounding box center [549, 51] width 22 height 22
type input "*******"
click at [540, 210] on button "Finish" at bounding box center [544, 210] width 23 height 12
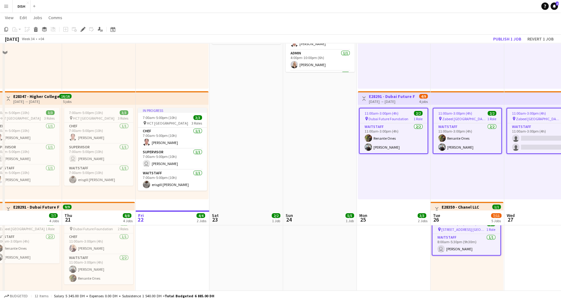
scroll to position [0, 0]
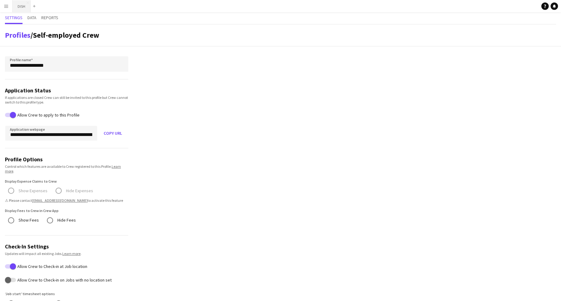
click at [17, 6] on button "DISH Close" at bounding box center [22, 6] width 18 height 12
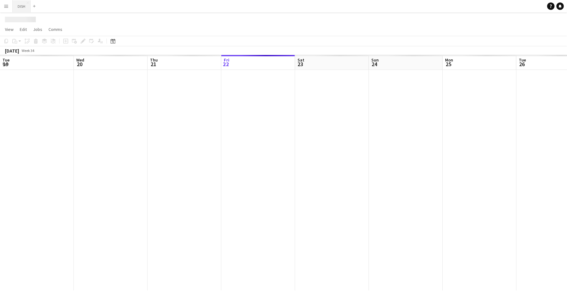
scroll to position [0, 148]
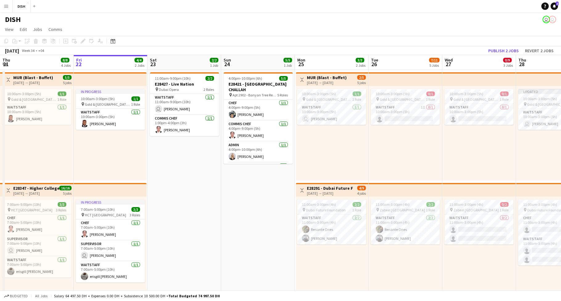
click at [7, 5] on app-icon "Menu" at bounding box center [6, 6] width 5 height 5
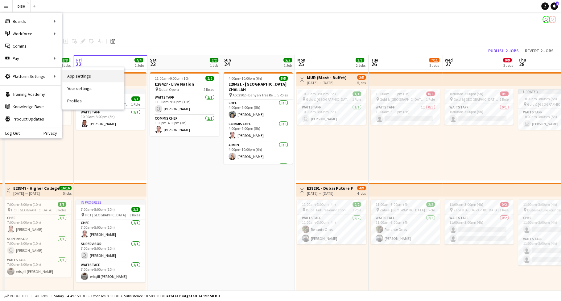
click at [72, 76] on link "App settings" at bounding box center [93, 76] width 62 height 12
